Goal: Task Accomplishment & Management: Complete application form

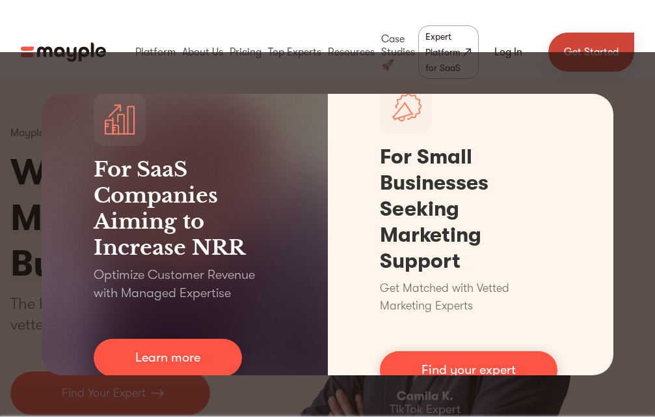
click at [568, 36] on link "Get Started" at bounding box center [592, 52] width 86 height 39
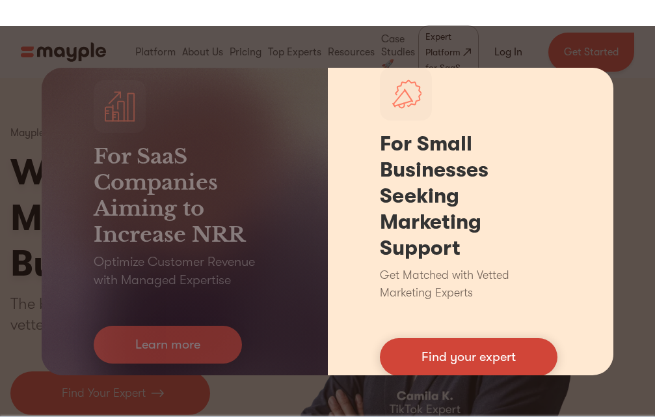
click at [473, 348] on link "Find your expert" at bounding box center [469, 357] width 178 height 38
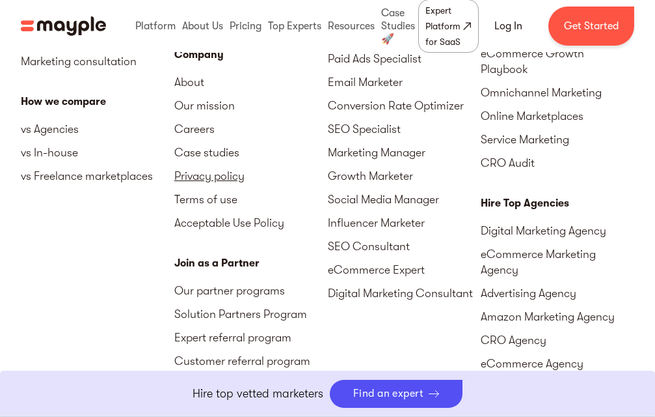
scroll to position [6089, 0]
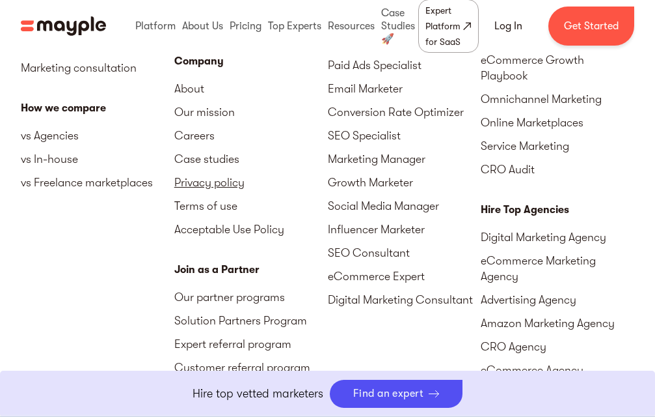
click at [207, 194] on link "Privacy policy" at bounding box center [251, 182] width 154 height 23
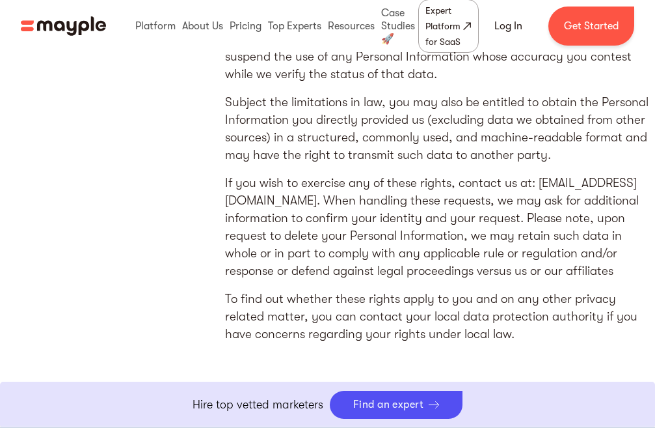
scroll to position [7290, 0]
